Goal: Transaction & Acquisition: Purchase product/service

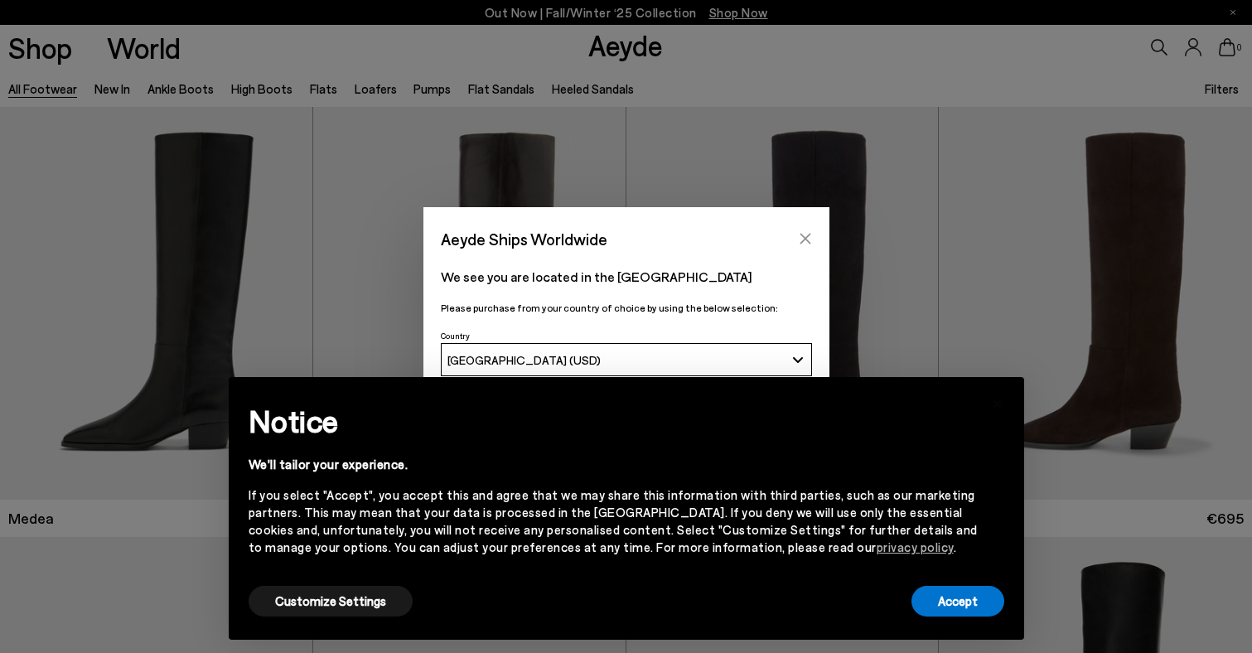
click at [796, 233] on button "Close" at bounding box center [805, 238] width 25 height 25
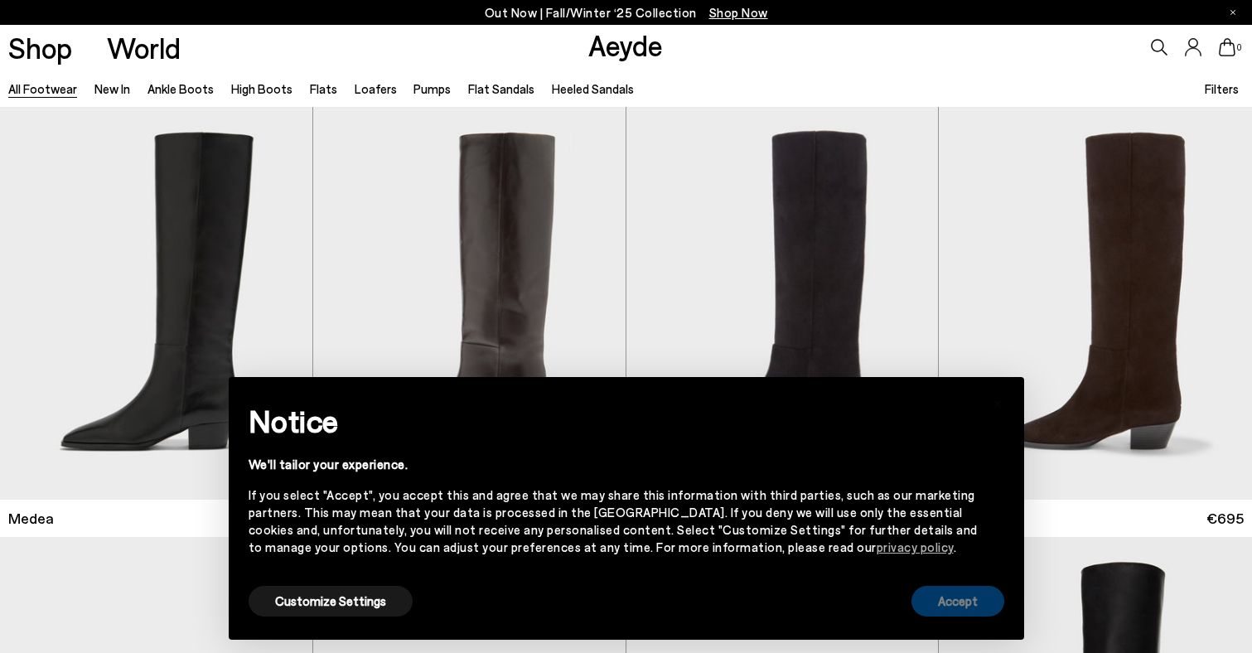
click at [950, 605] on button "Accept" at bounding box center [957, 601] width 93 height 31
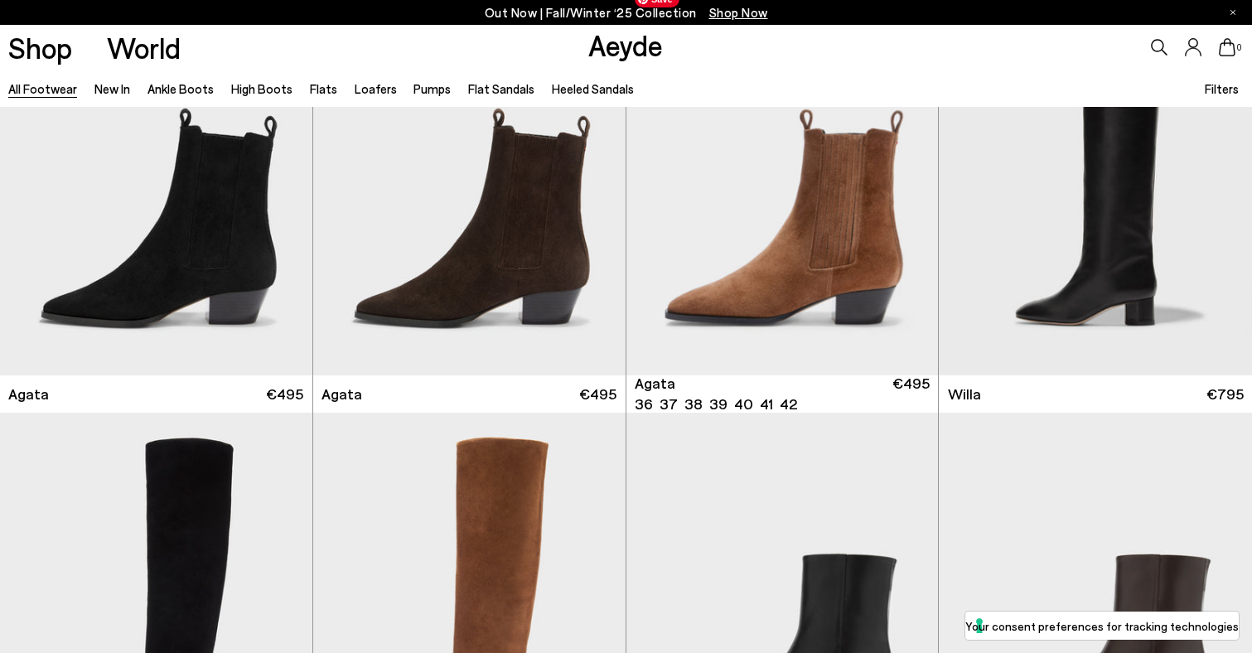
scroll to position [602, 0]
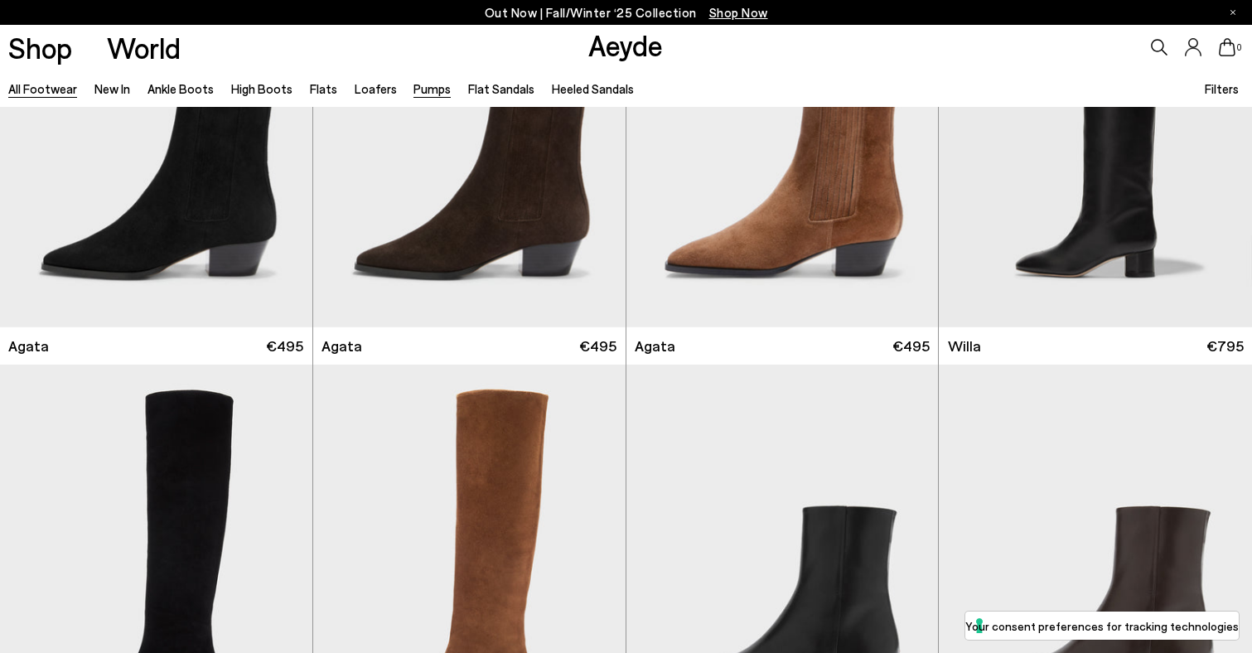
click at [424, 90] on link "Pumps" at bounding box center [431, 88] width 37 height 15
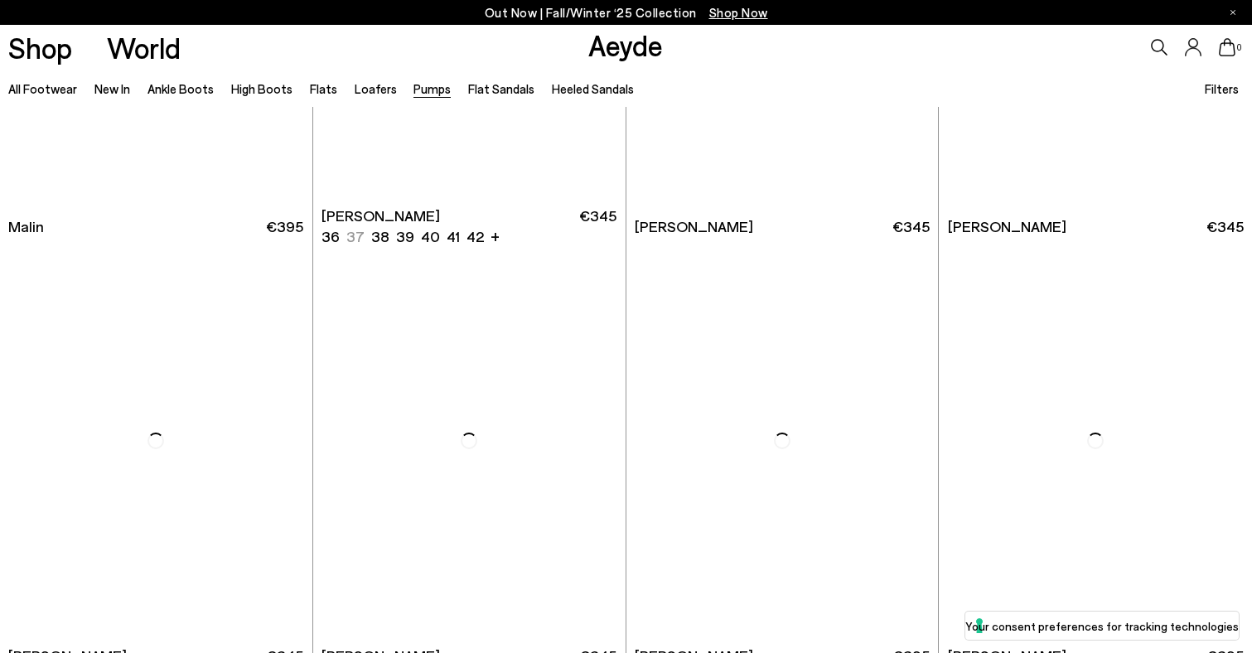
scroll to position [3326, 0]
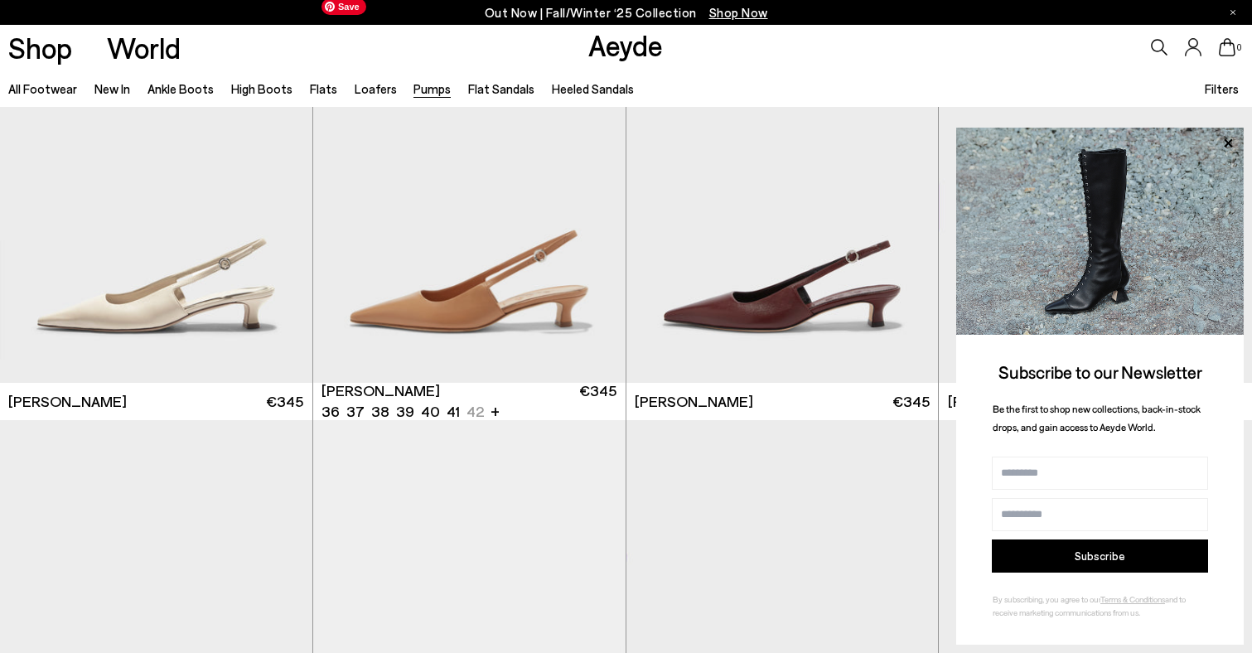
scroll to position [5414, 0]
